Goal: Information Seeking & Learning: Learn about a topic

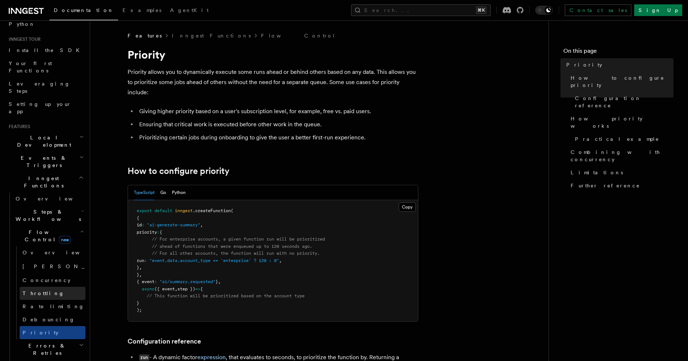
scroll to position [57, 0]
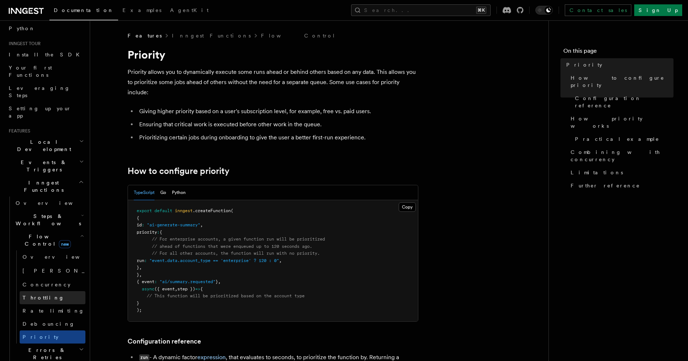
click at [56, 291] on link "Throttling" at bounding box center [53, 297] width 66 height 13
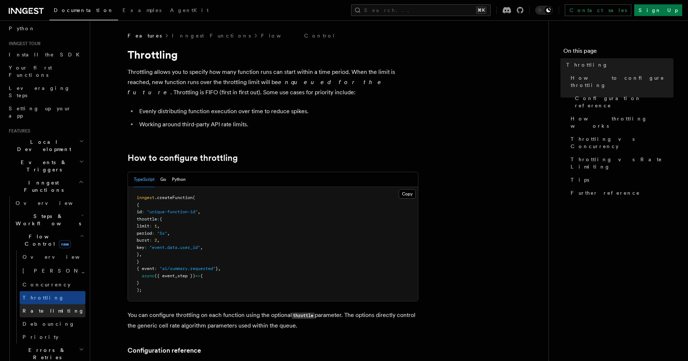
click at [55, 304] on link "Rate limiting" at bounding box center [53, 310] width 66 height 13
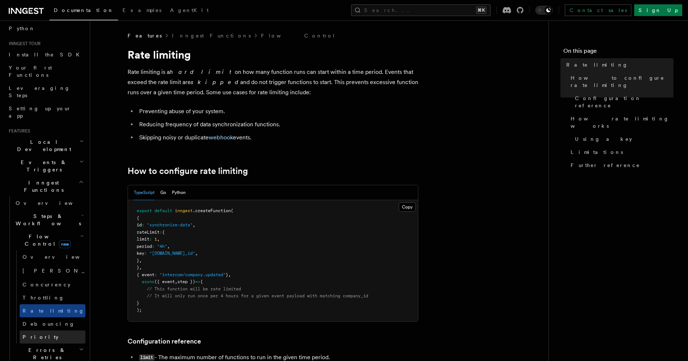
click at [42, 330] on link "Priority" at bounding box center [53, 336] width 66 height 13
